Goal: Check status: Check status

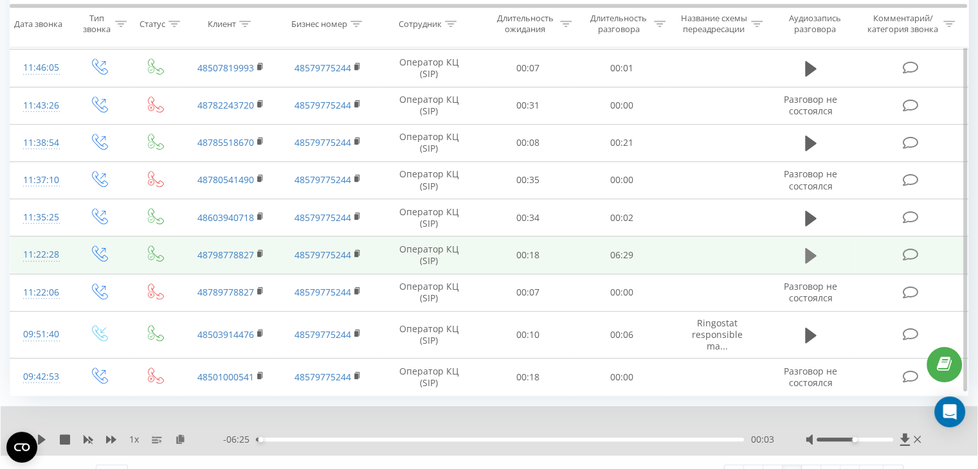
click at [808, 253] on icon at bounding box center [811, 255] width 12 height 15
click at [41, 437] on icon at bounding box center [42, 440] width 10 height 10
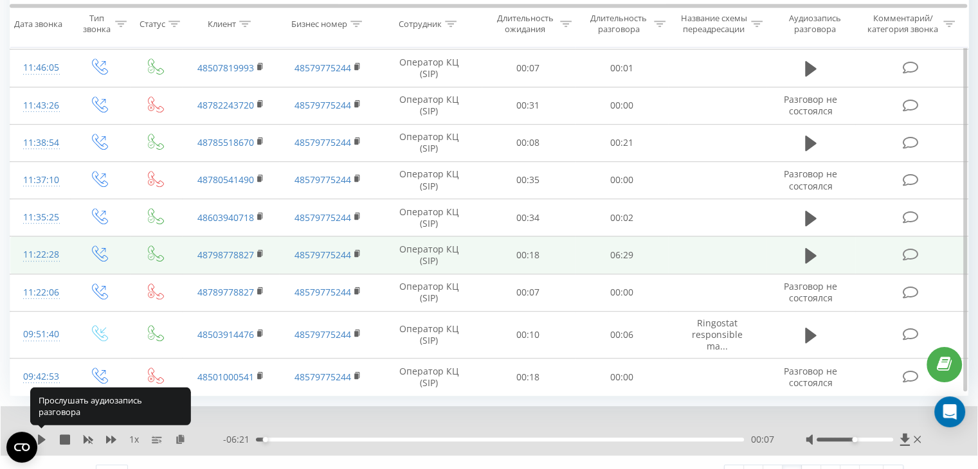
click at [41, 437] on icon at bounding box center [42, 440] width 8 height 10
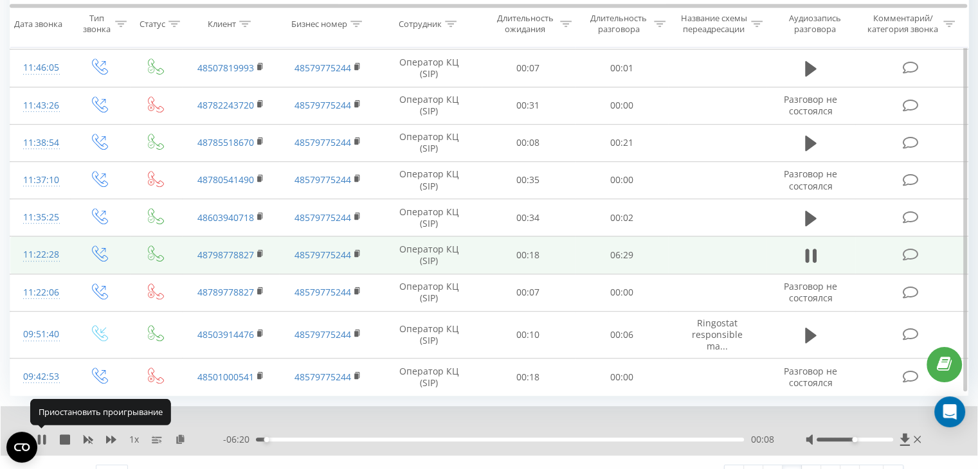
click at [41, 437] on icon at bounding box center [42, 440] width 10 height 10
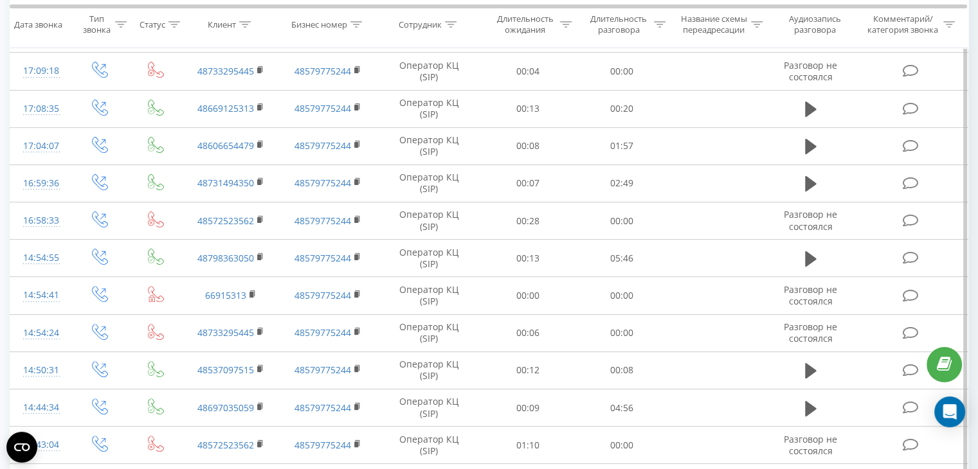
scroll to position [713, 0]
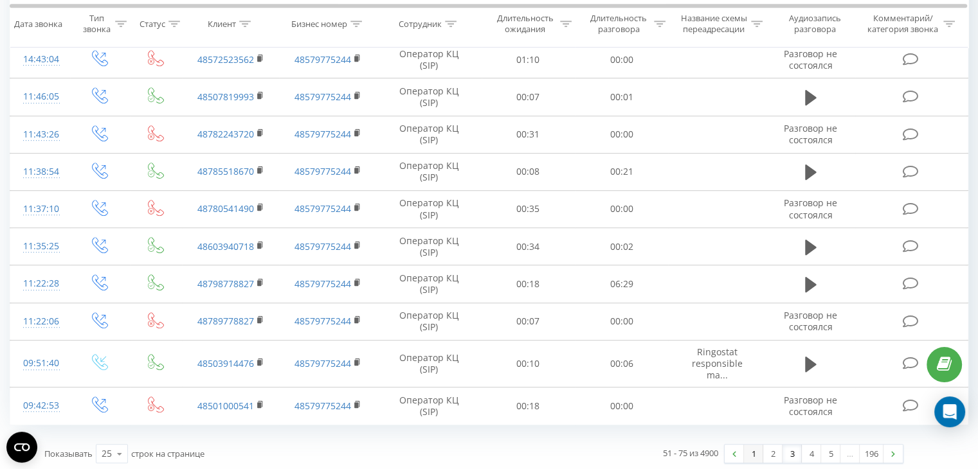
click at [754, 454] on link "1" at bounding box center [753, 454] width 19 height 18
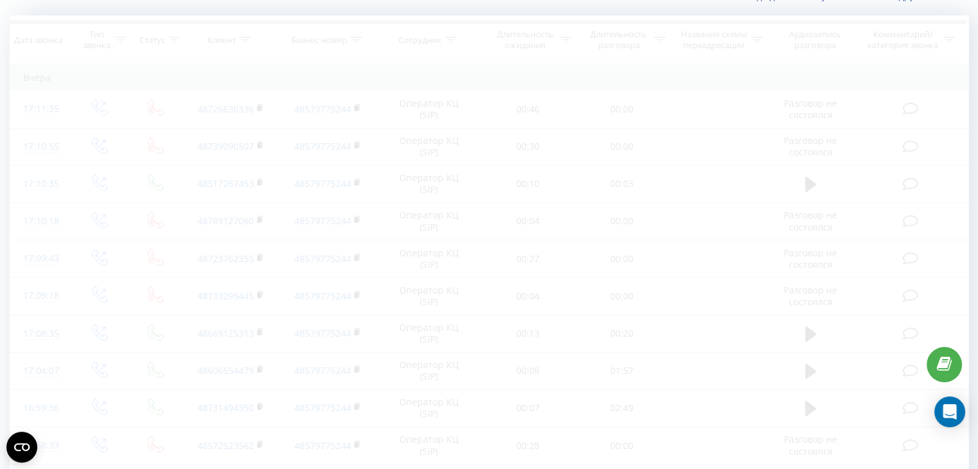
scroll to position [85, 0]
